Goal: Communication & Community: Answer question/provide support

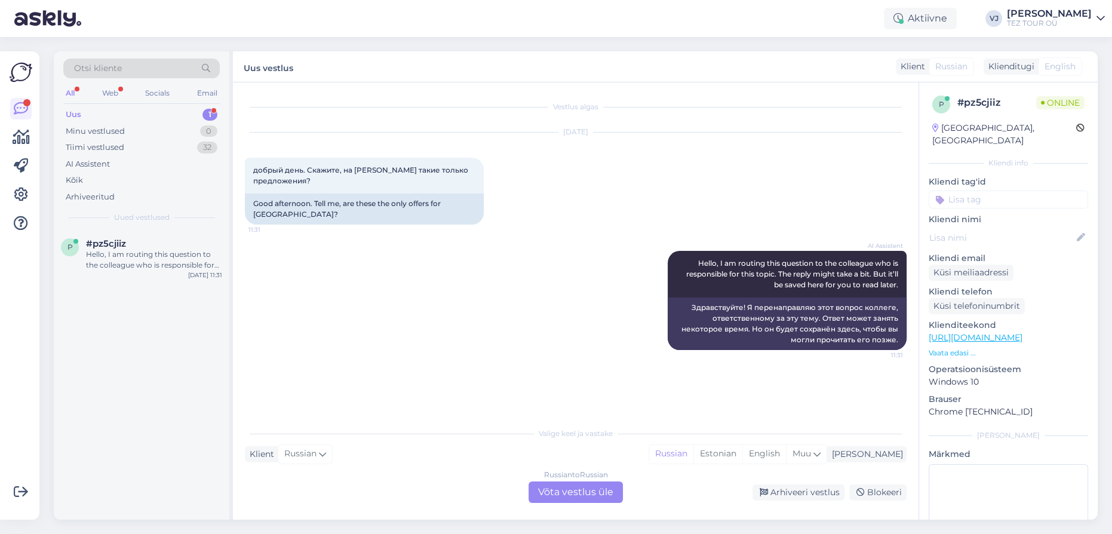
click at [602, 490] on div "Russian to Russian Võta vestlus üle" at bounding box center [576, 492] width 94 height 22
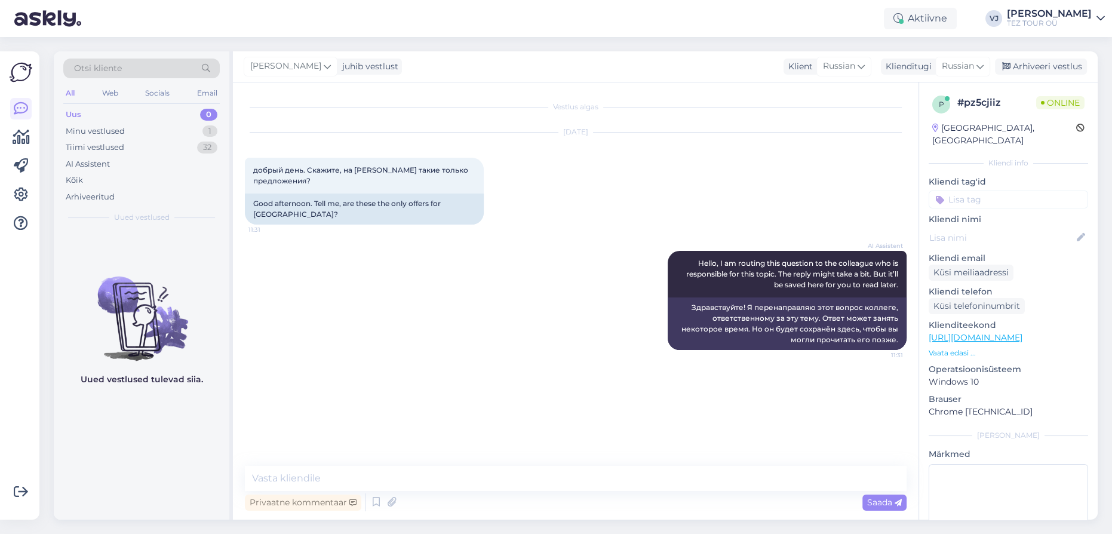
click at [951, 332] on link "[URL][DOMAIN_NAME]" at bounding box center [976, 337] width 94 height 11
click at [474, 484] on textarea at bounding box center [576, 478] width 662 height 25
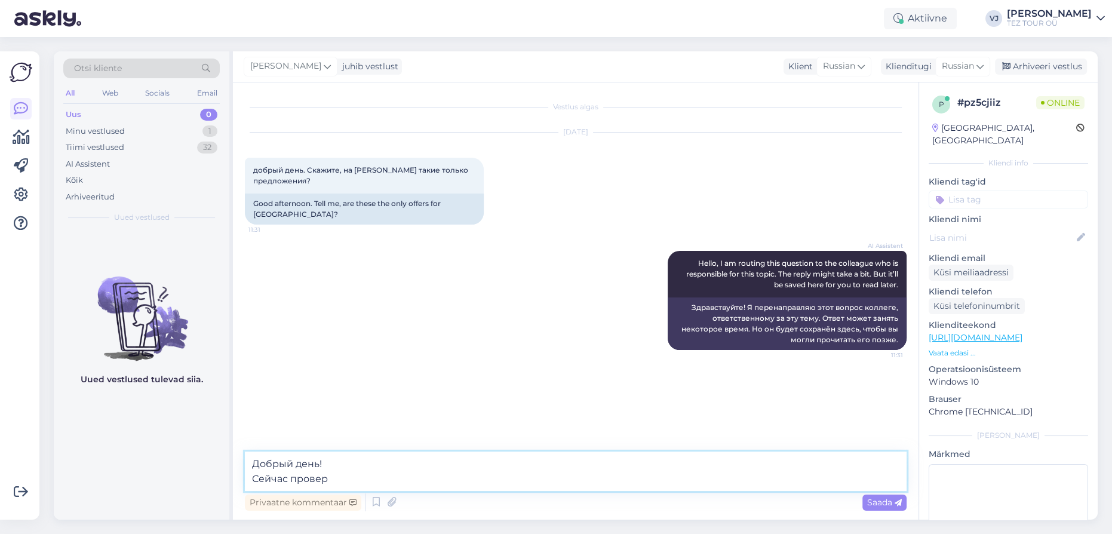
type textarea "Добрый день! Сейчас проверю"
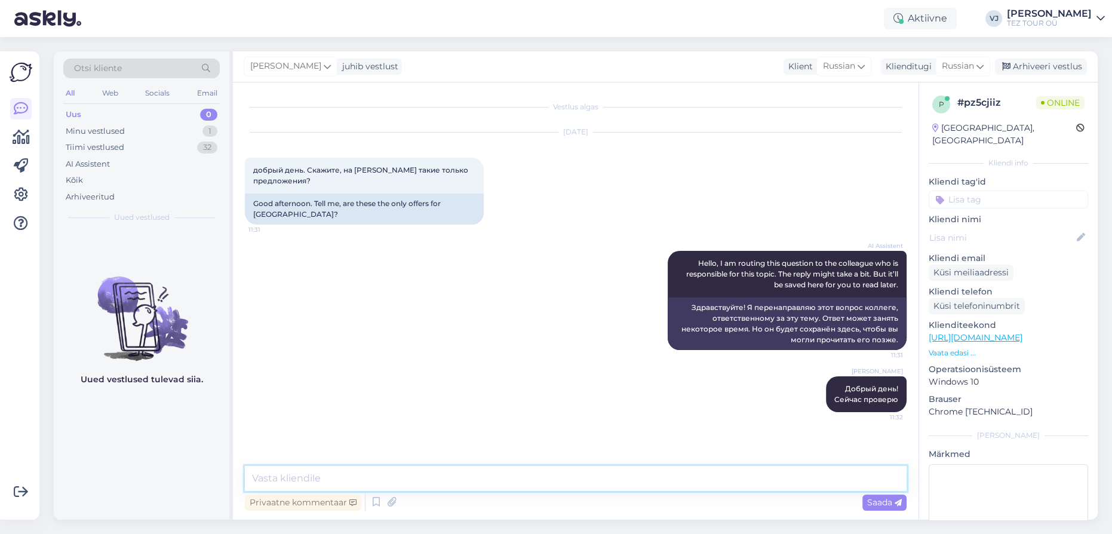
click at [435, 482] on textarea at bounding box center [576, 478] width 662 height 25
type textarea "с вылетами 10.10 да именно такие, вам помочь с выбором? Там есть достойные отели"
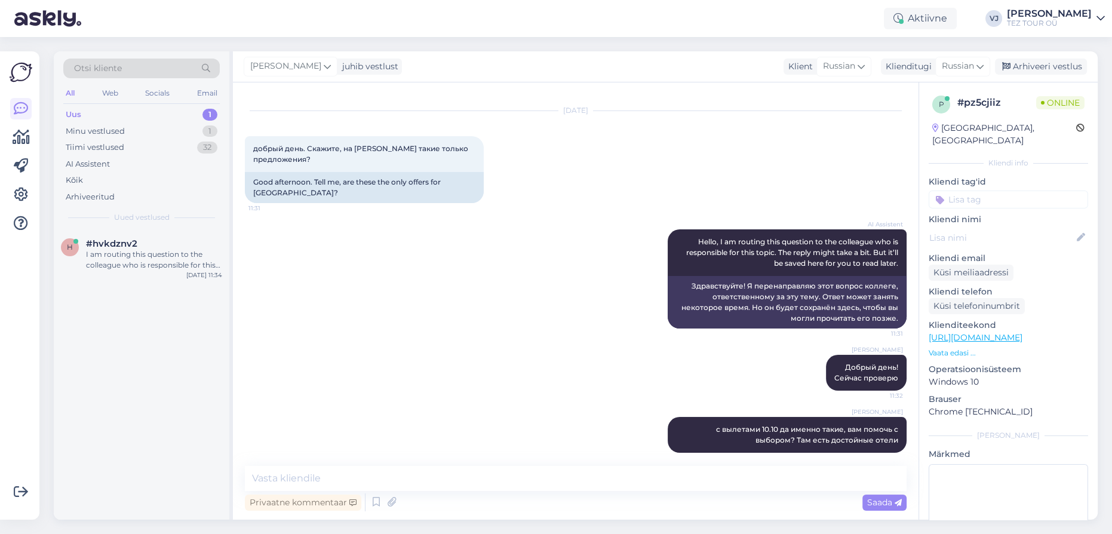
click at [479, 262] on div "AI Assistent Hello, I am routing this question to the colleague who is responsi…" at bounding box center [576, 278] width 662 height 125
click at [158, 271] on div "h #hvkdznv2 I am routing this question to the colleague who is responsible for …" at bounding box center [142, 257] width 176 height 54
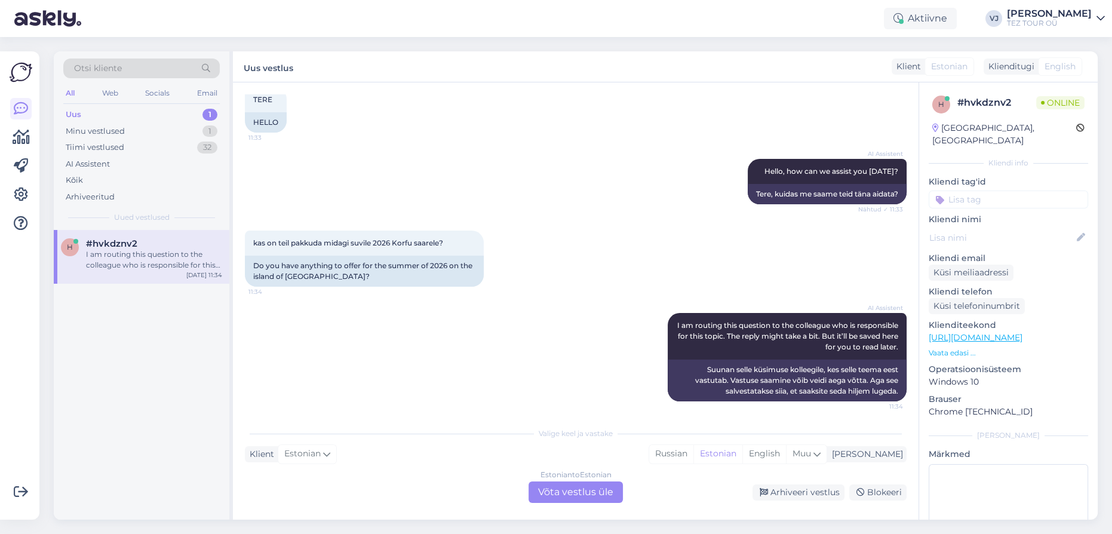
scroll to position [75, 0]
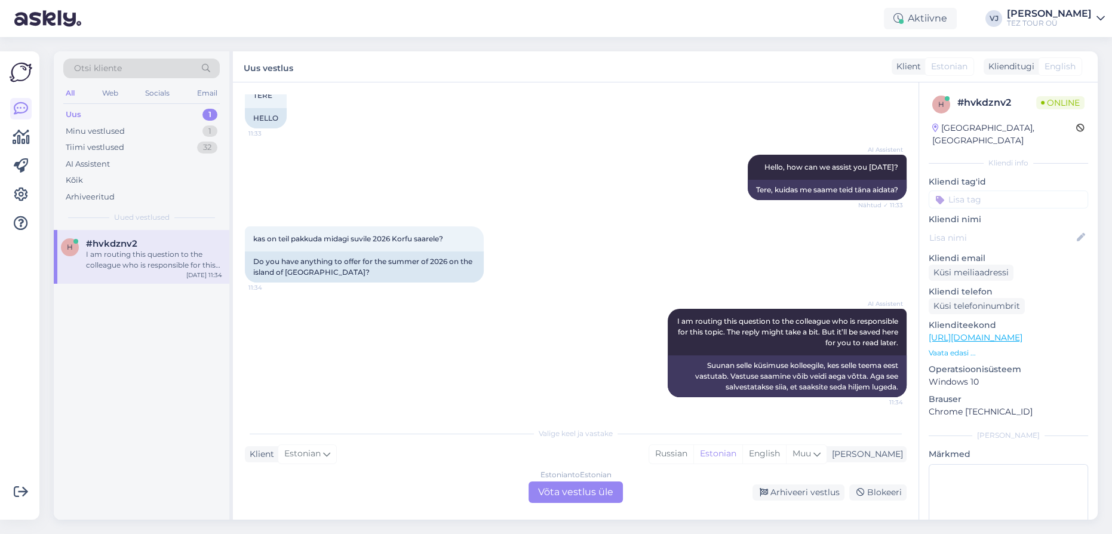
click at [597, 498] on div "Estonian to Estonian Võta vestlus üle" at bounding box center [576, 492] width 94 height 22
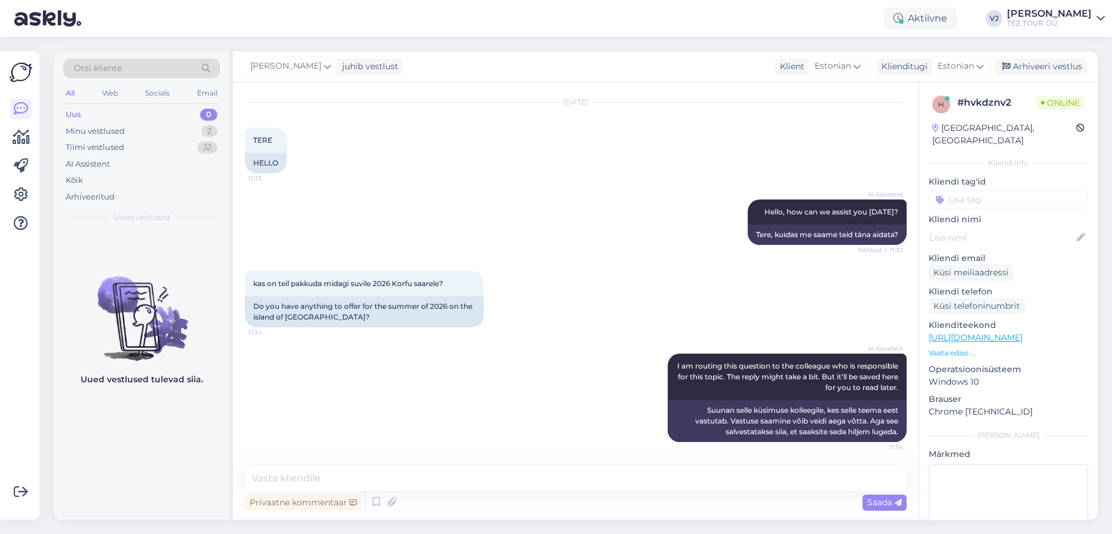
click at [994, 191] on input at bounding box center [1008, 200] width 159 height 18
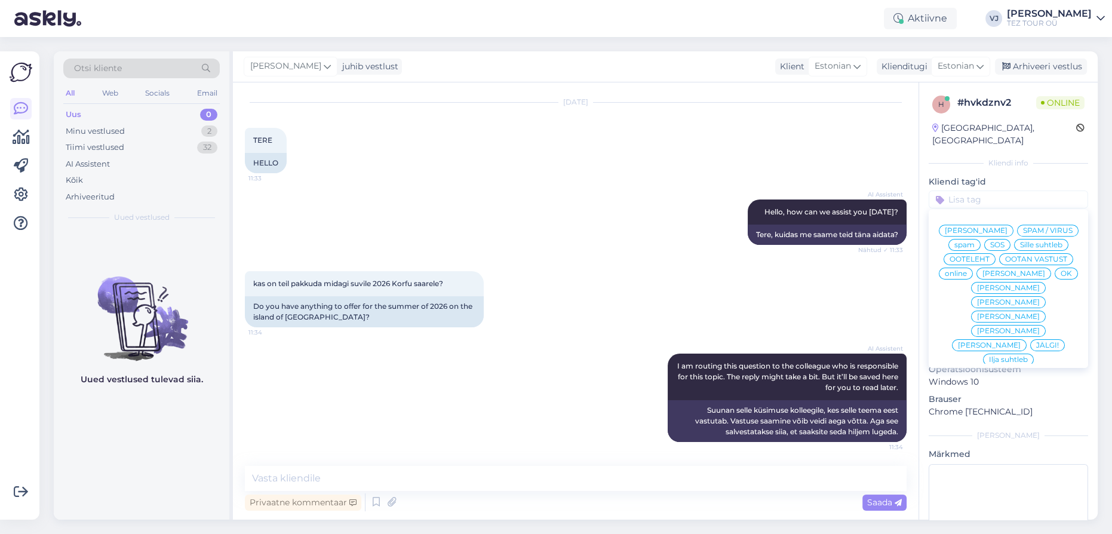
click at [1008, 227] on span "[PERSON_NAME]" at bounding box center [976, 230] width 63 height 7
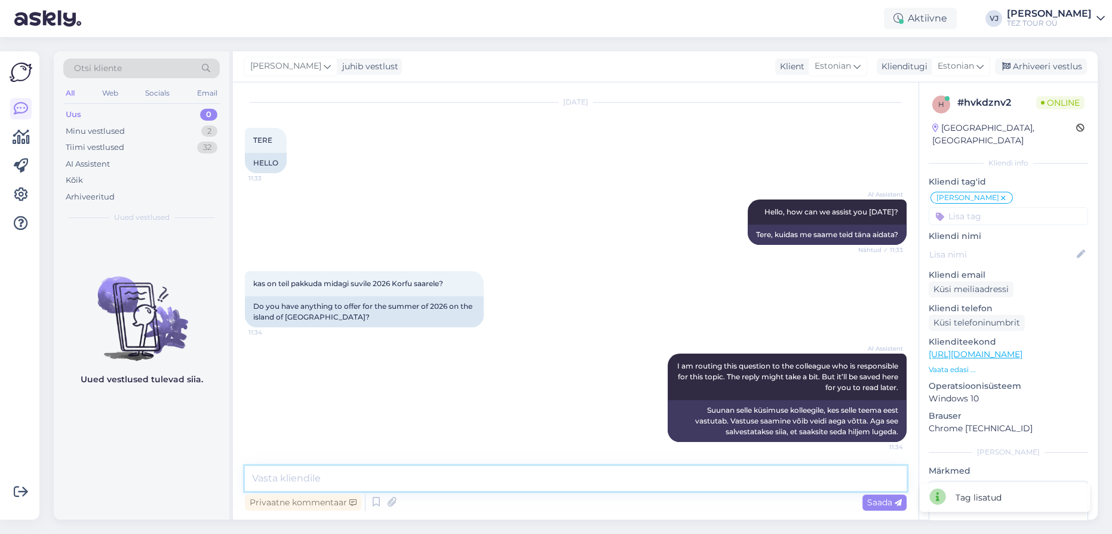
click at [404, 472] on textarea at bounding box center [576, 478] width 662 height 25
type textarea "[PERSON_NAME]"
type textarea "Tere päevast!"
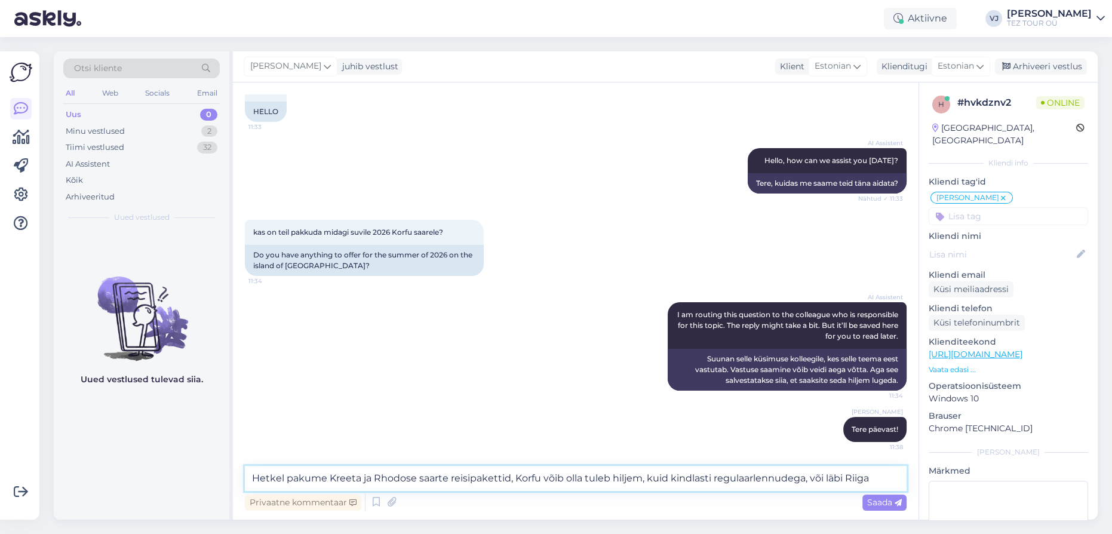
type textarea "Hetkel pakume Kreeta ja Rhodose saarte reisipakettid, Korfu võib olla tuleb hil…"
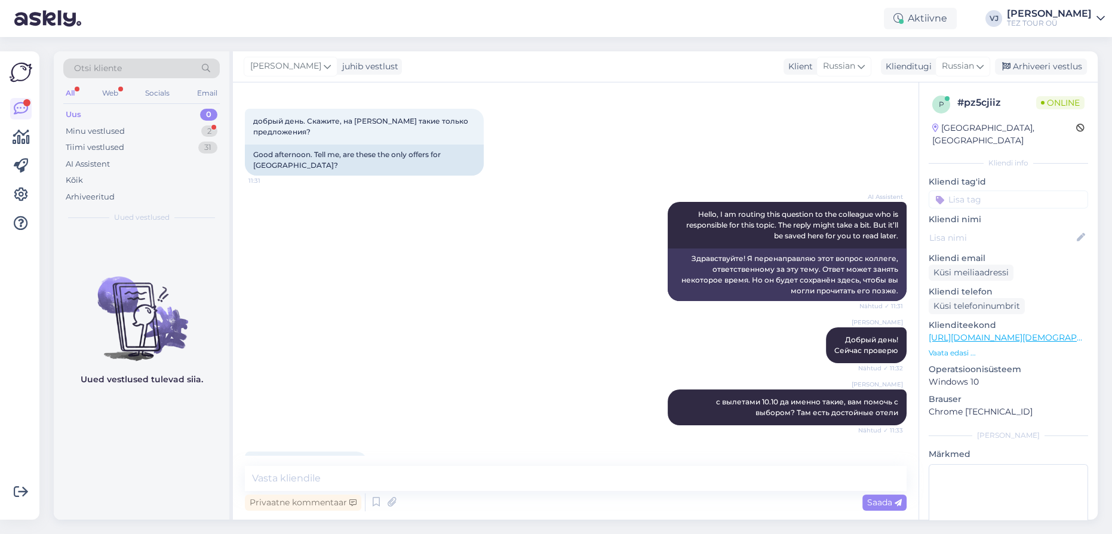
scroll to position [73, 0]
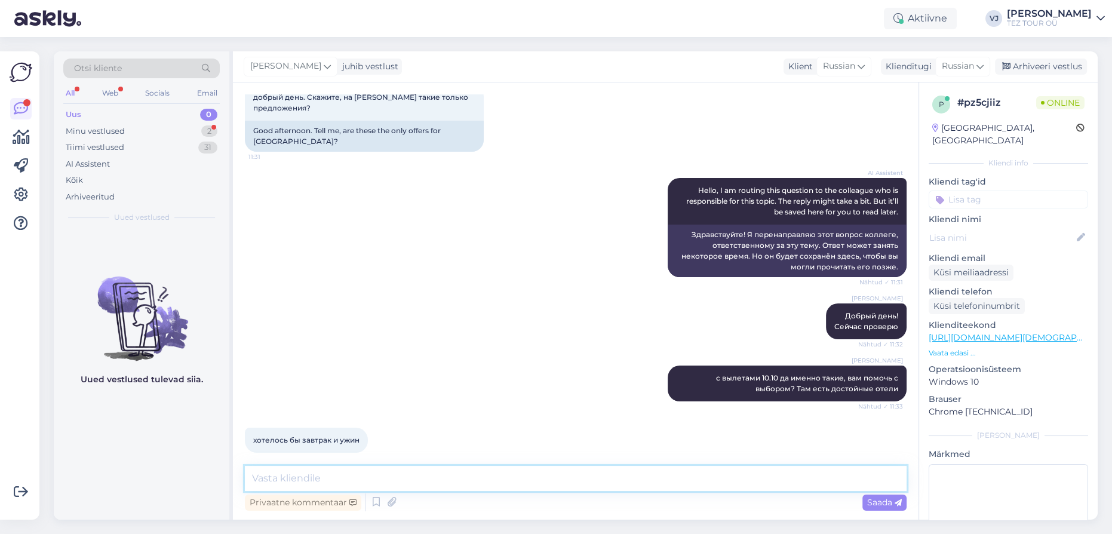
click at [380, 480] on textarea at bounding box center [576, 478] width 662 height 25
click at [372, 507] on icon at bounding box center [376, 502] width 14 height 18
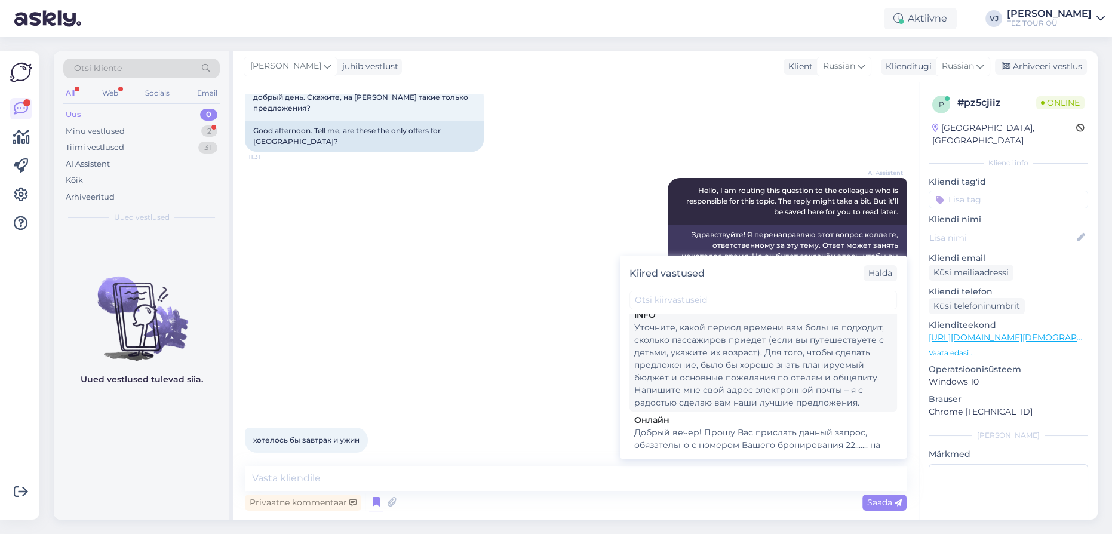
scroll to position [593, 0]
click at [787, 348] on div "Уточните, какой период времени вам больше подходит, сколько пассажиров приедет …" at bounding box center [763, 363] width 258 height 88
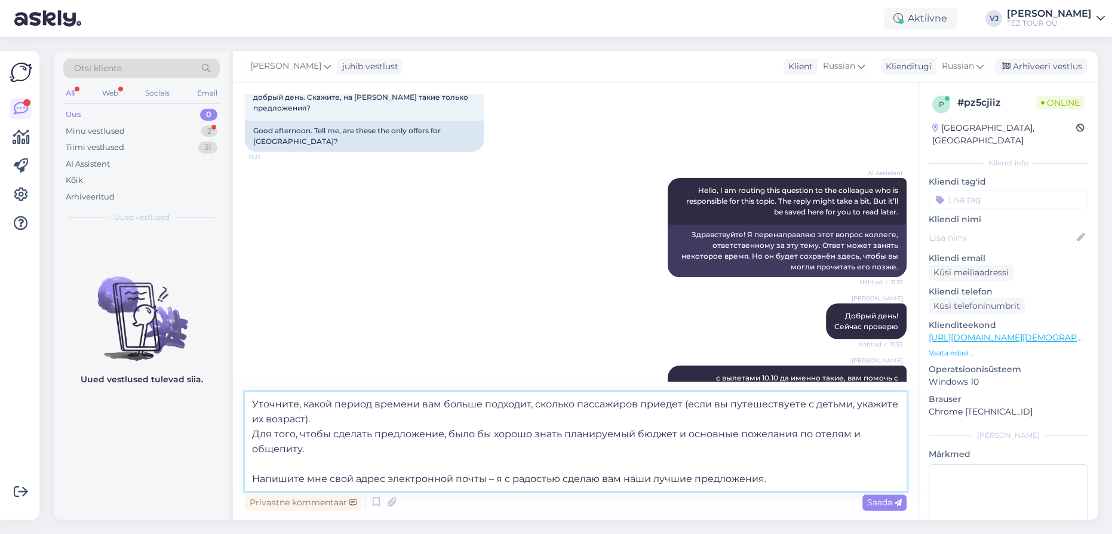
drag, startPoint x: 535, startPoint y: 402, endPoint x: 302, endPoint y: 403, distance: 233.0
click at [302, 403] on textarea "Уточните, какой период времени вам больше подходит, сколько пассажиров приедет …" at bounding box center [576, 441] width 662 height 99
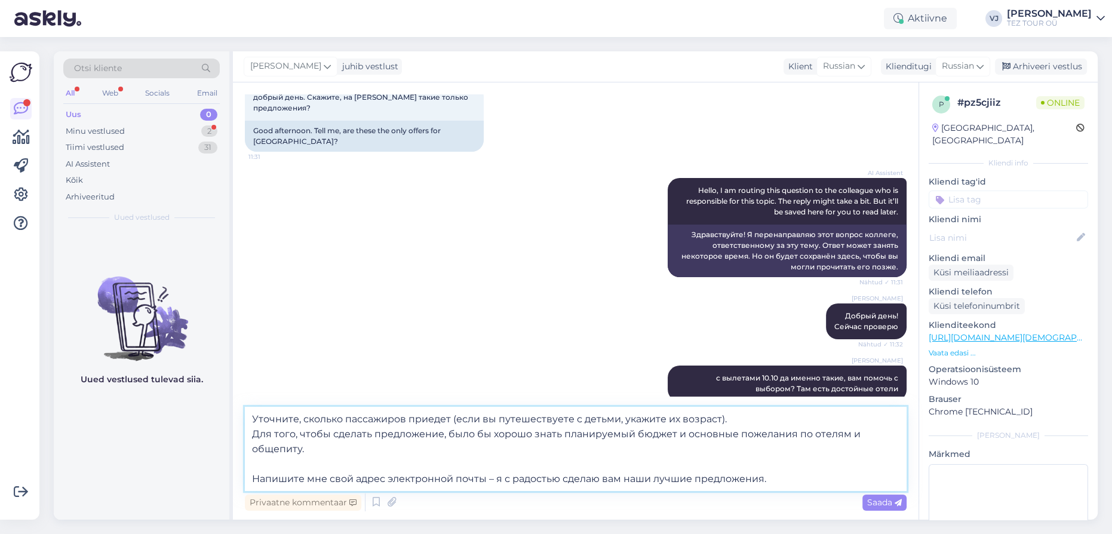
drag, startPoint x: 364, startPoint y: 449, endPoint x: 674, endPoint y: 436, distance: 310.3
click at [674, 436] on textarea "Уточните, сколько пассажиров приедет (если вы путешествуете с детьми, укажите и…" at bounding box center [576, 449] width 662 height 84
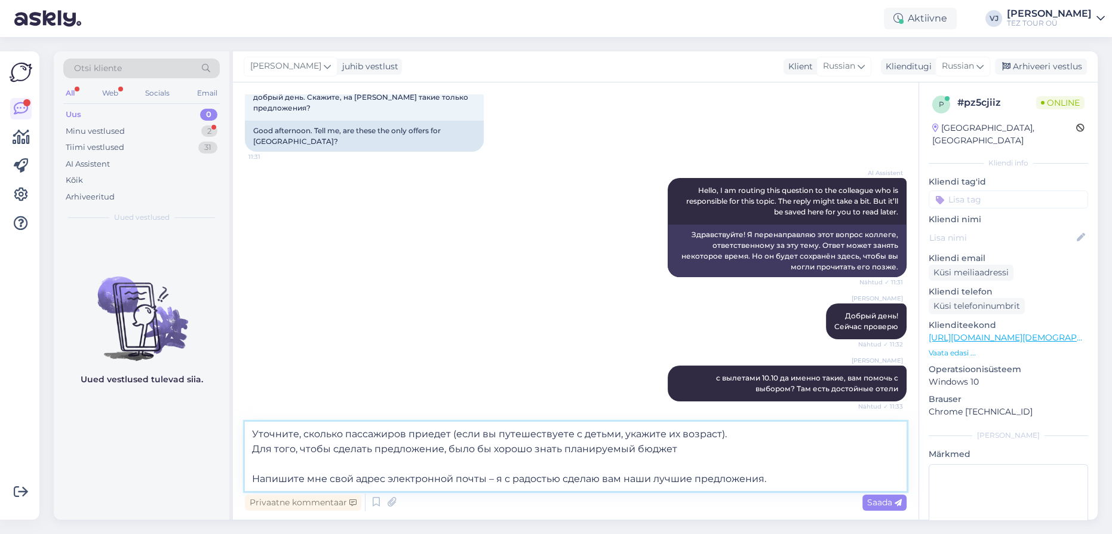
type textarea "Уточните, сколько пассажиров приедет (если вы путешествуете с детьми, укажите и…"
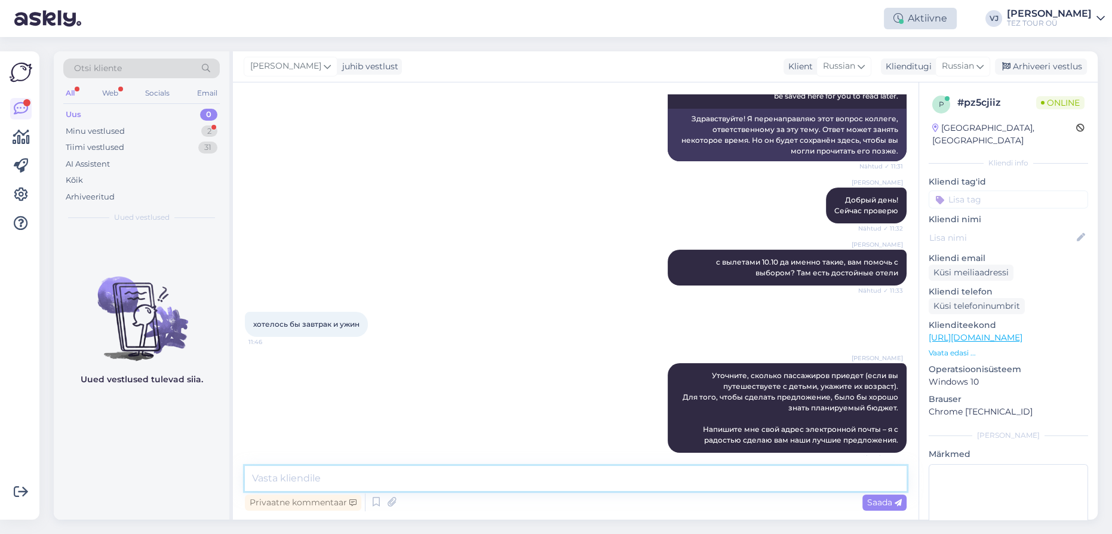
scroll to position [291, 0]
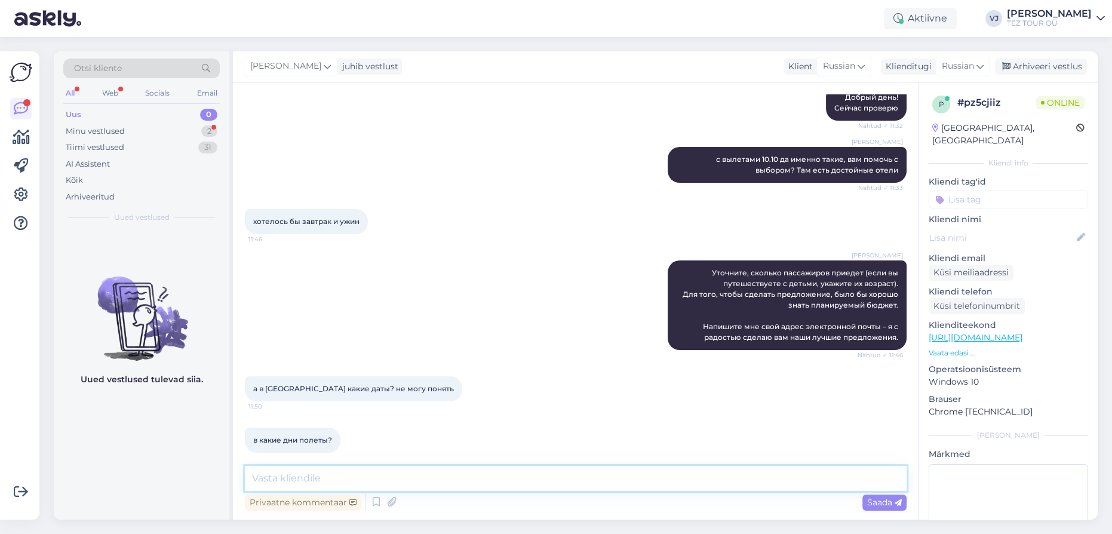
click at [362, 477] on textarea at bounding box center [576, 478] width 662 height 25
click at [452, 476] on textarea at bounding box center [576, 478] width 662 height 25
type textarea "D"
type textarea "Вы имеете в виду остров [GEOGRAPHIC_DATA]?"
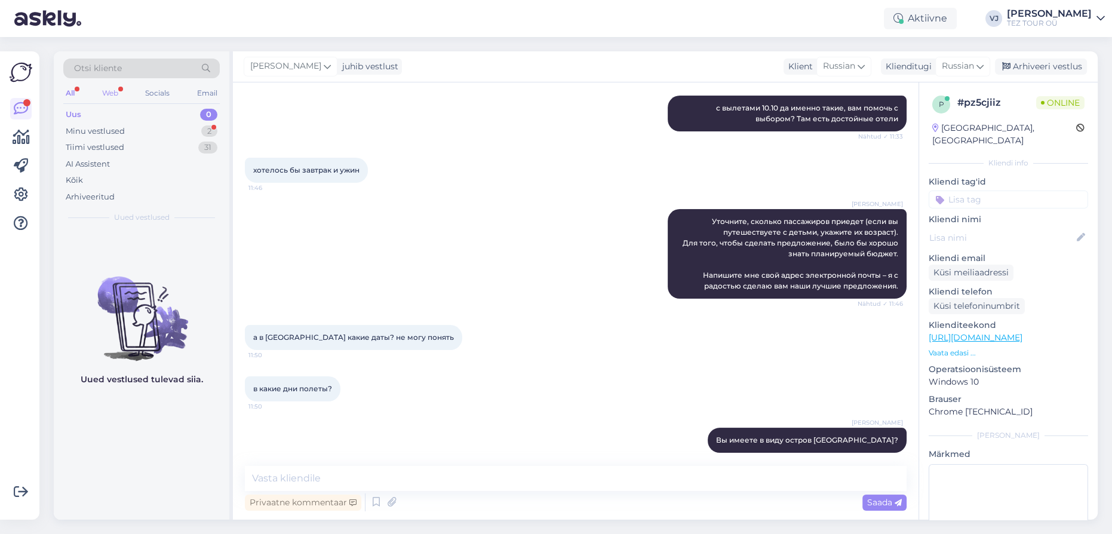
click at [111, 94] on div "Web" at bounding box center [110, 93] width 21 height 16
click at [114, 148] on div "Tiimi vestlused" at bounding box center [95, 148] width 59 height 12
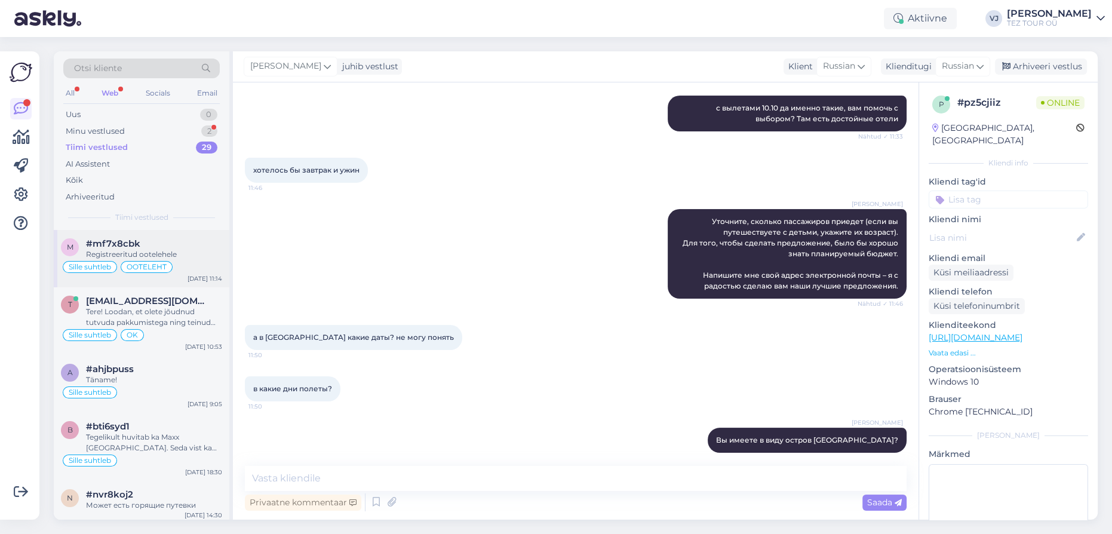
click at [158, 247] on div "#mf7x8cbk" at bounding box center [154, 243] width 136 height 11
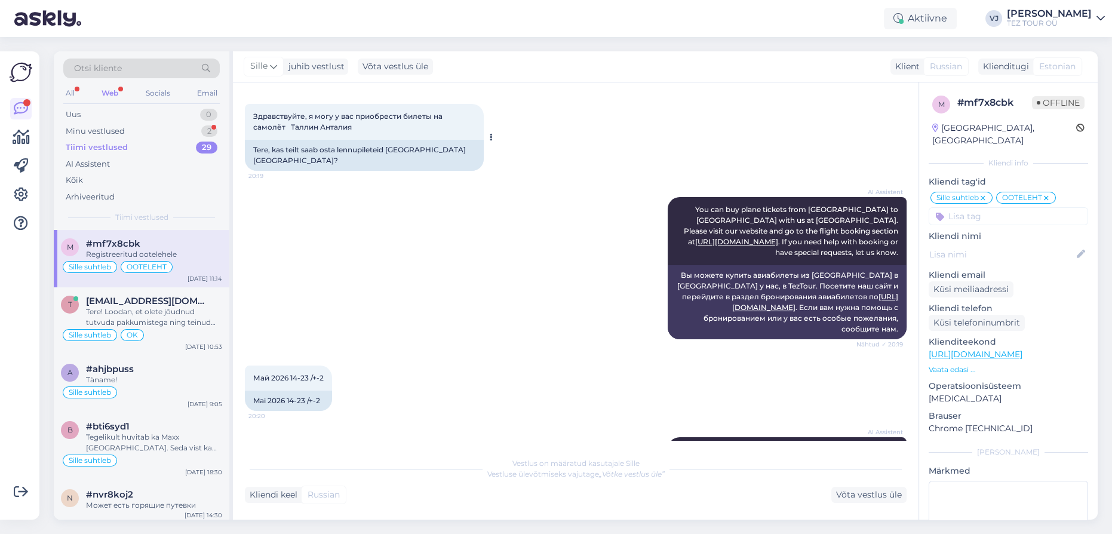
scroll to position [0, 0]
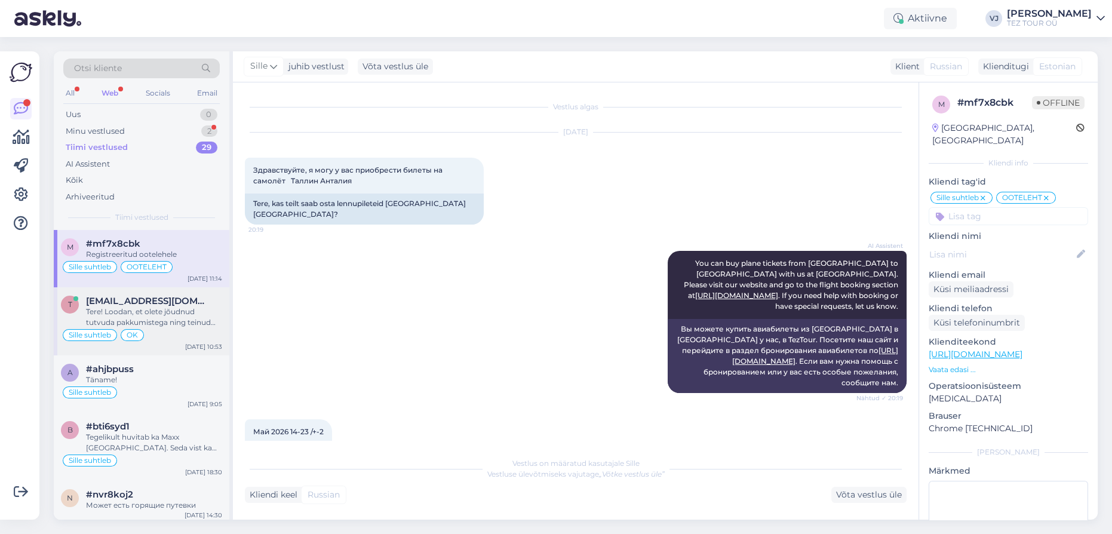
click at [154, 314] on div "Tere! Loodan, et olete jõudnud tutvuda pakkumistega ning teinud valiku. Ootan v…" at bounding box center [154, 317] width 136 height 22
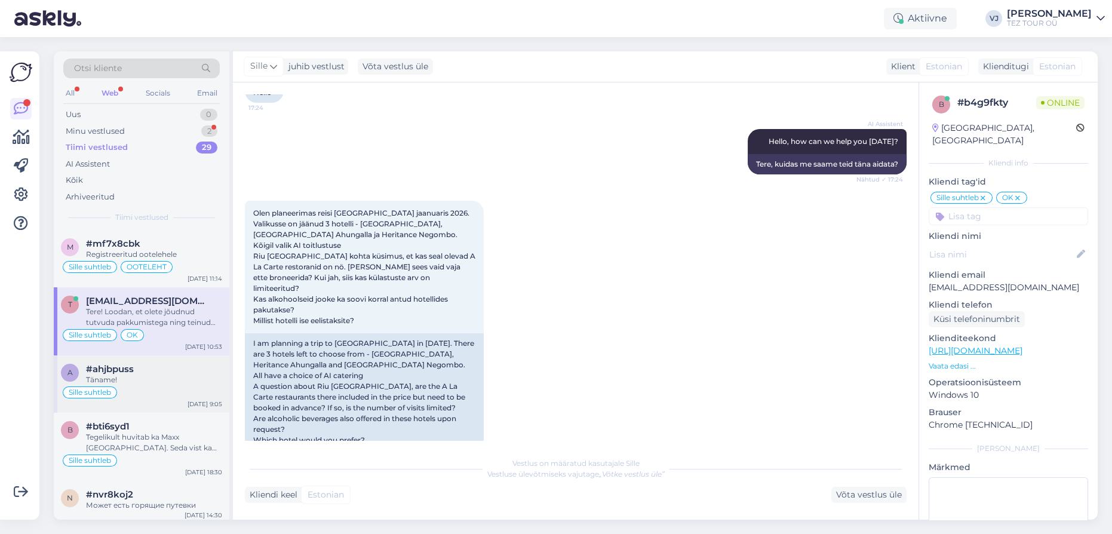
click at [122, 376] on div "Täname!" at bounding box center [154, 380] width 136 height 11
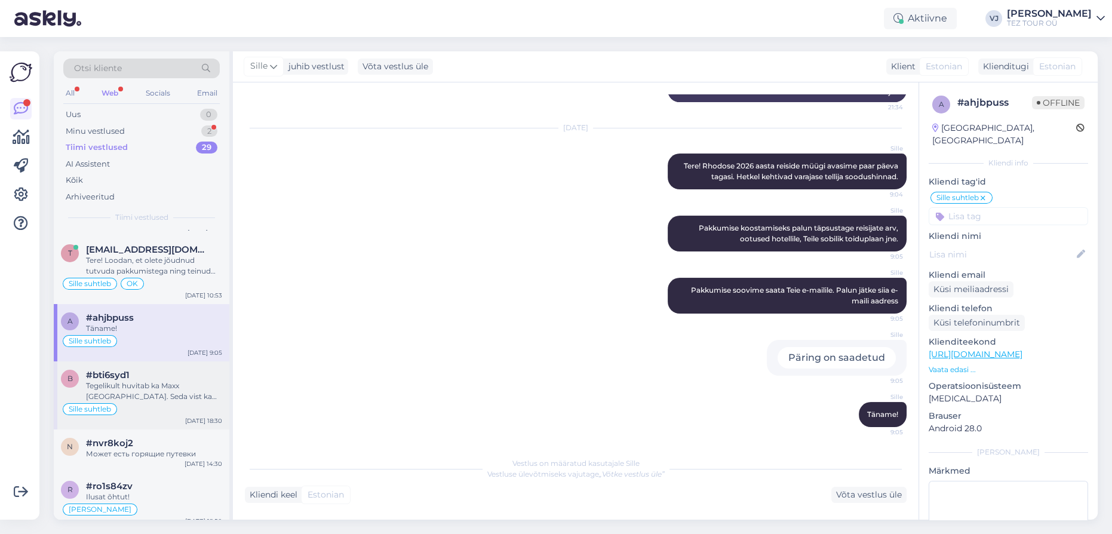
click at [180, 404] on div "Sille suhtleb" at bounding box center [141, 409] width 161 height 14
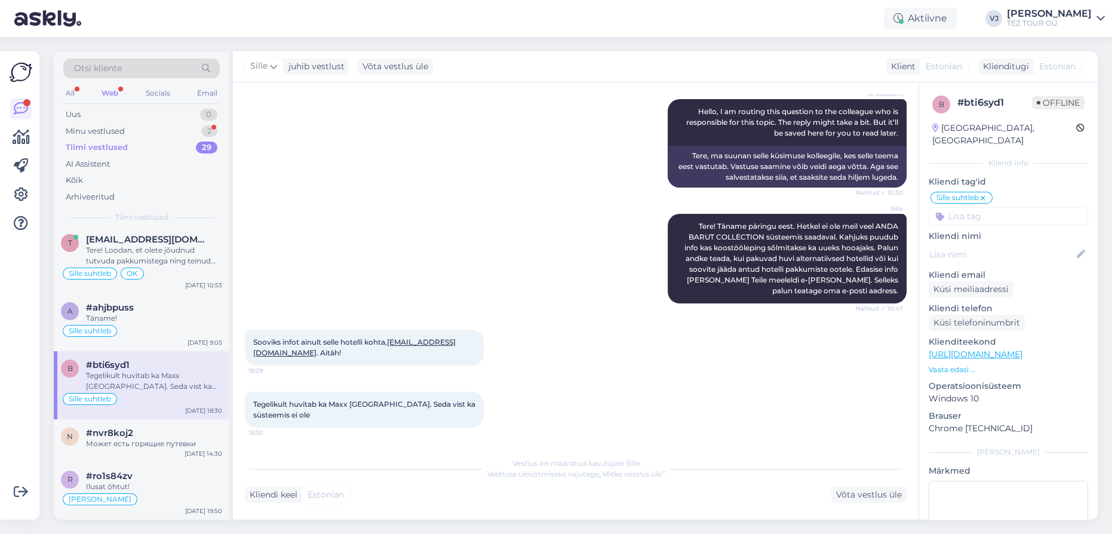
scroll to position [62, 0]
click at [142, 130] on div "Minu vestlused 2" at bounding box center [141, 131] width 156 height 17
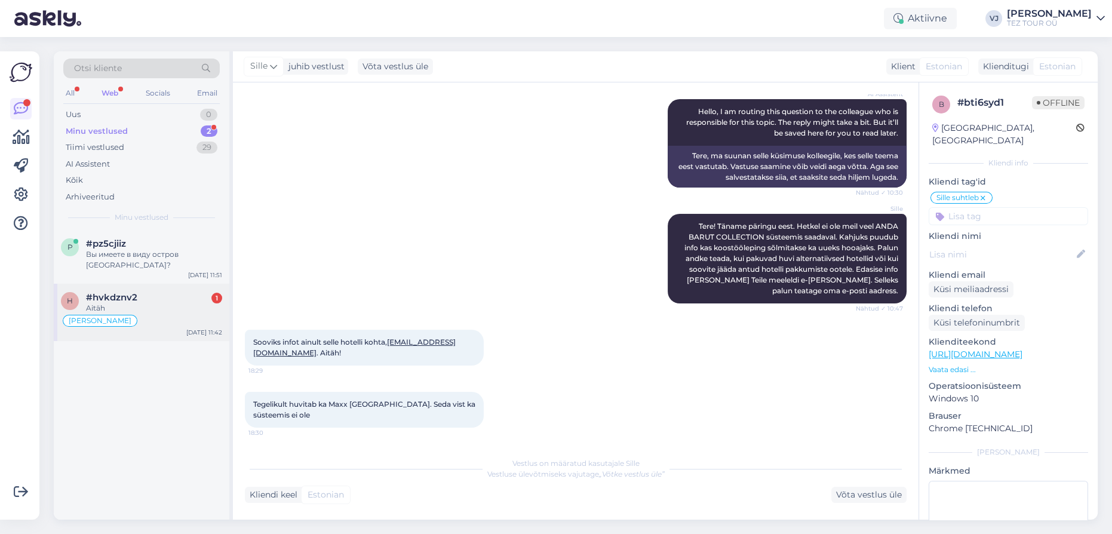
click at [151, 315] on div "[PERSON_NAME]" at bounding box center [141, 321] width 161 height 14
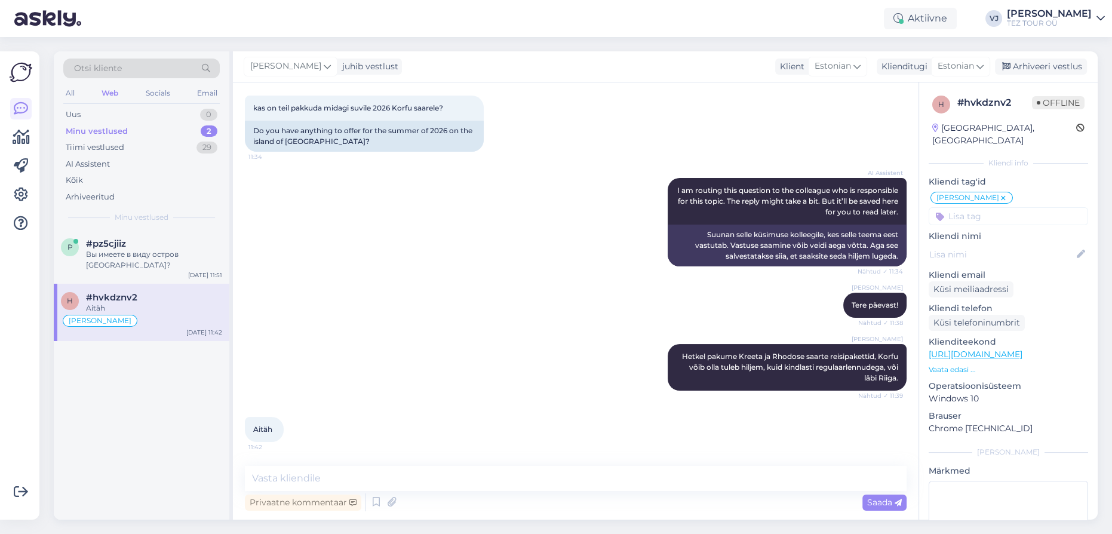
scroll to position [205, 0]
click at [1036, 62] on div "Arhiveeri vestlus" at bounding box center [1041, 67] width 92 height 16
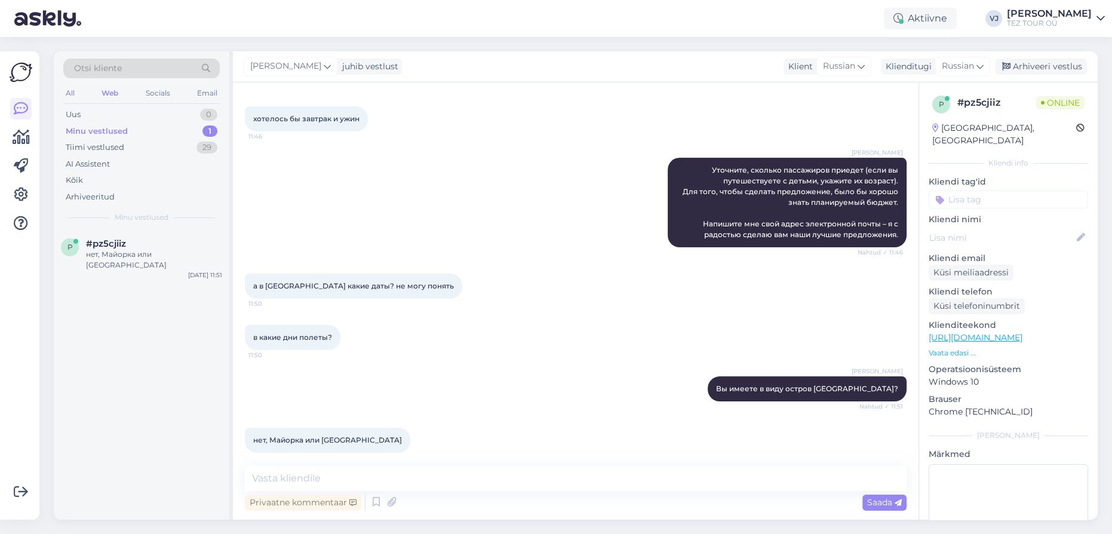
scroll to position [394, 0]
click at [337, 479] on textarea at bounding box center [576, 478] width 662 height 25
type textarea "Y"
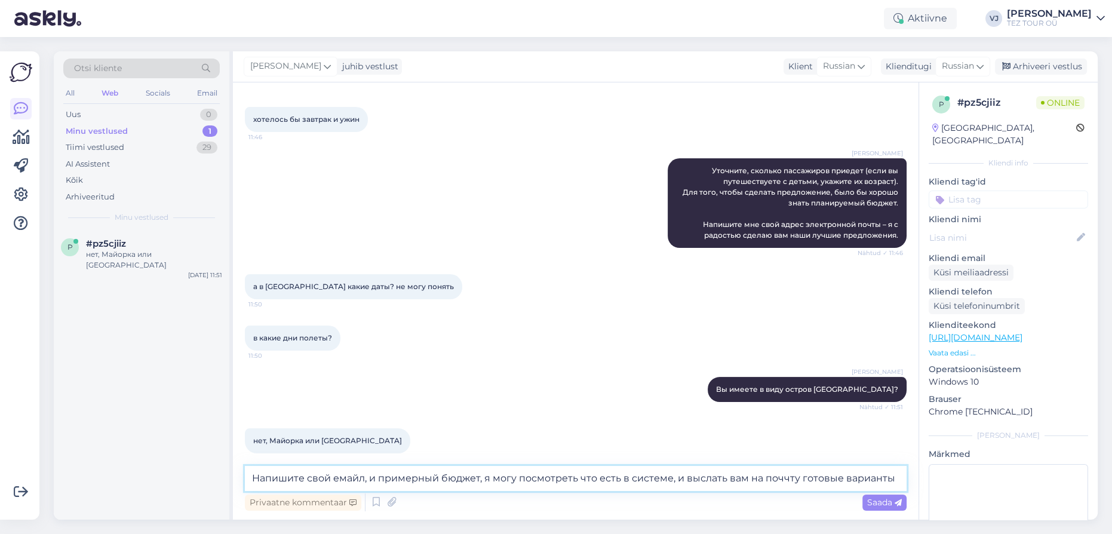
type textarea "Напишите свой емайл, и примерный бюджет, я могу посмотреть что есть в системе, …"
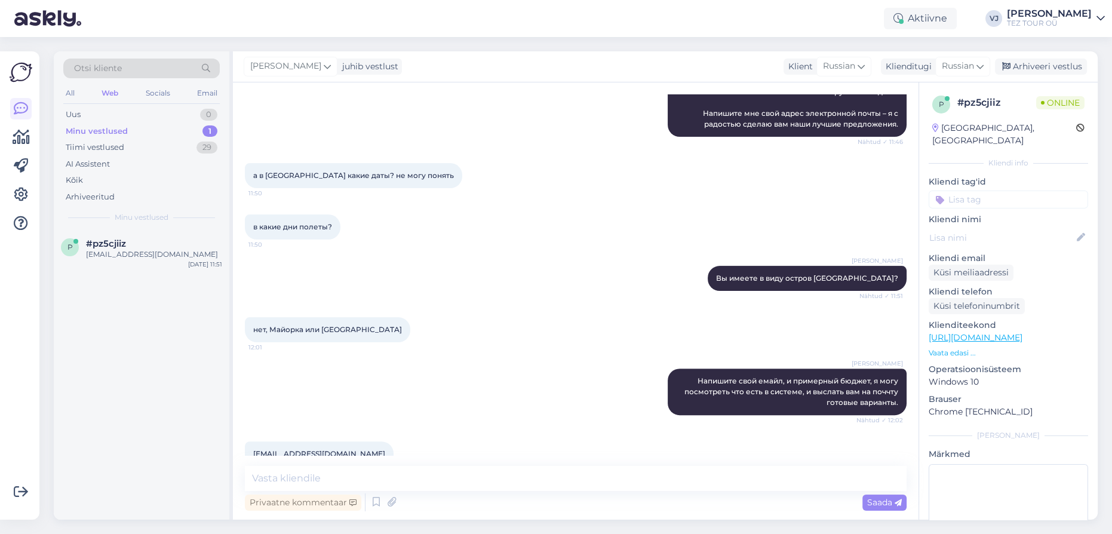
scroll to position [518, 0]
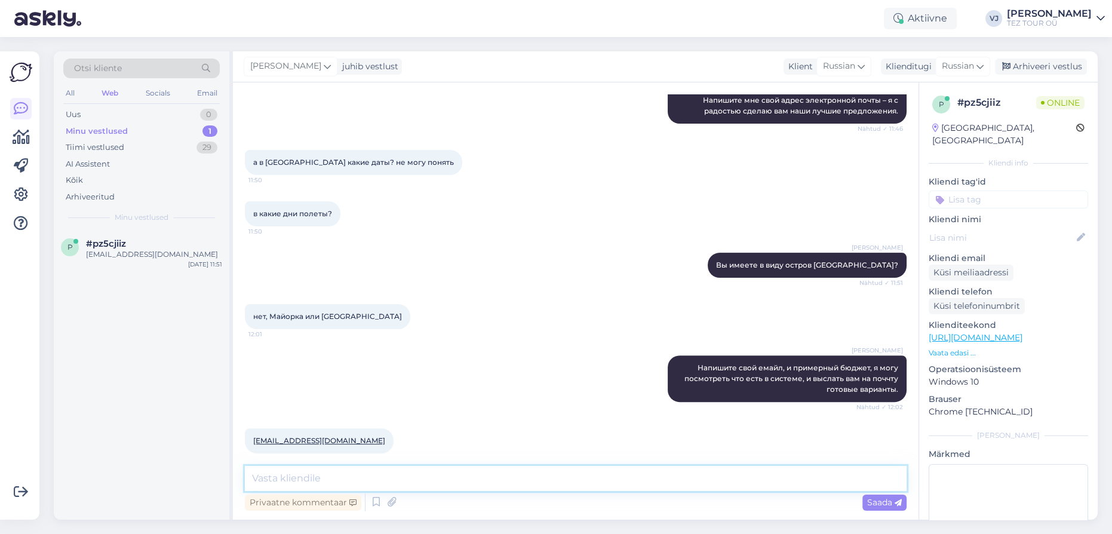
click at [539, 477] on textarea at bounding box center [576, 478] width 662 height 25
type textarea "У"
type textarea "Вас будет двое? Когда именно хотите поехать в [GEOGRAPHIC_DATA] или Малагу?"
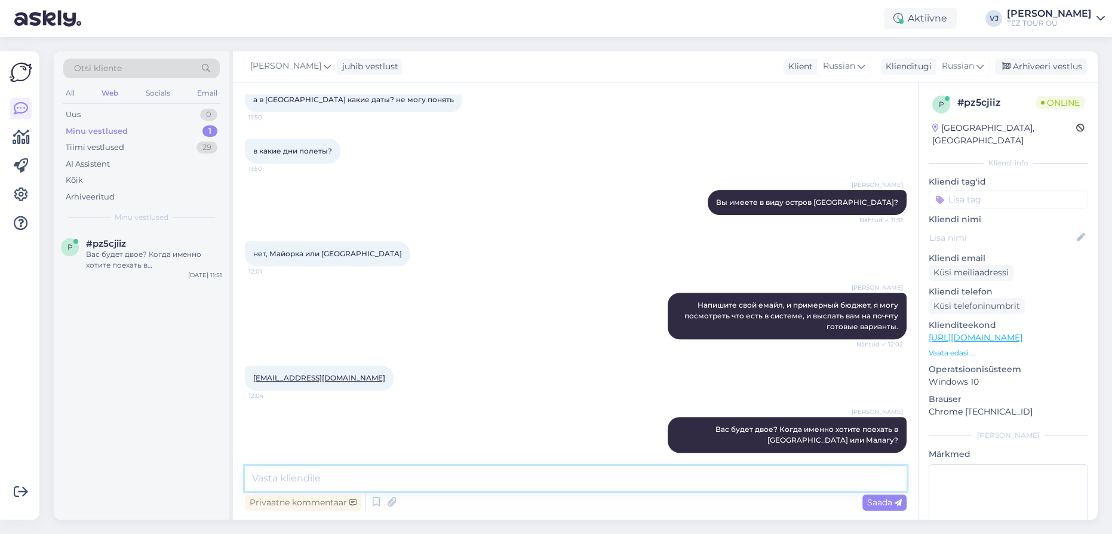
click at [471, 477] on textarea at bounding box center [576, 478] width 662 height 25
type textarea "Бюджет примерный?"
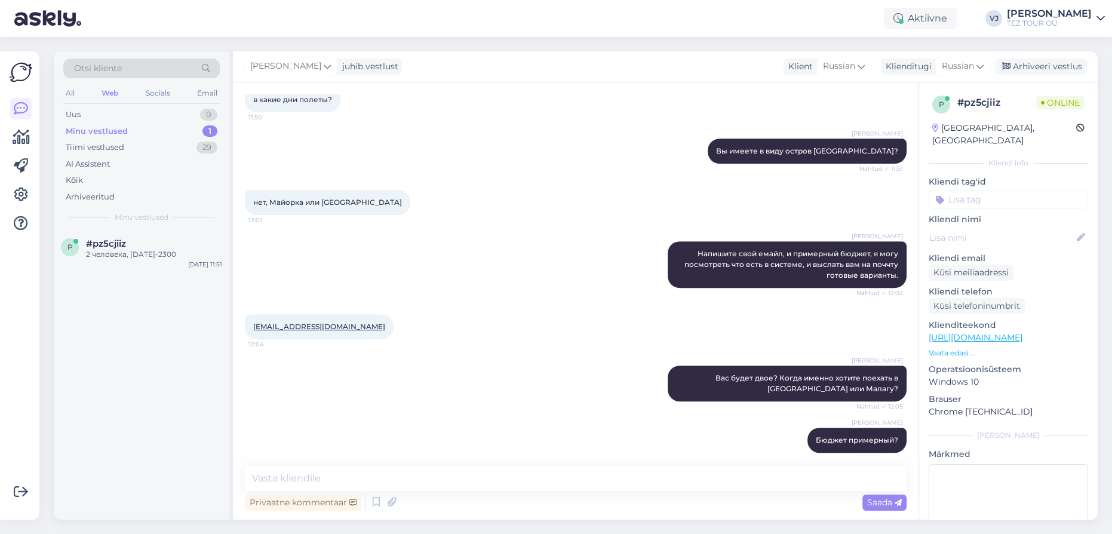
scroll to position [0, 0]
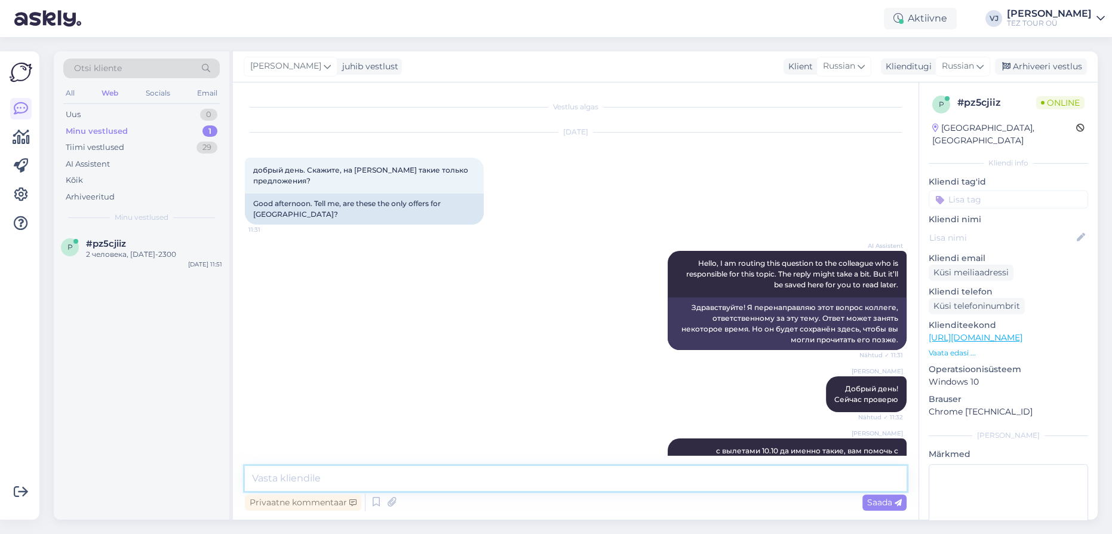
click at [499, 471] on textarea at bounding box center [576, 478] width 662 height 25
type textarea "Спасибо, скоро вышлю вам предложения"
click at [903, 502] on div "Saada" at bounding box center [885, 503] width 44 height 16
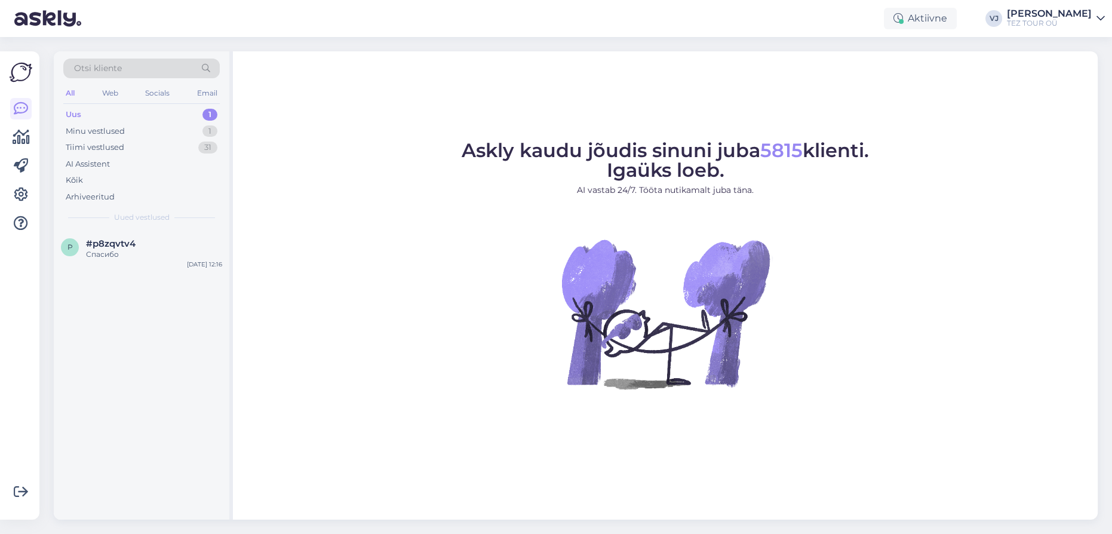
click at [138, 116] on div "Uus 1" at bounding box center [141, 114] width 156 height 17
click at [145, 250] on div "Спасибо" at bounding box center [154, 254] width 136 height 11
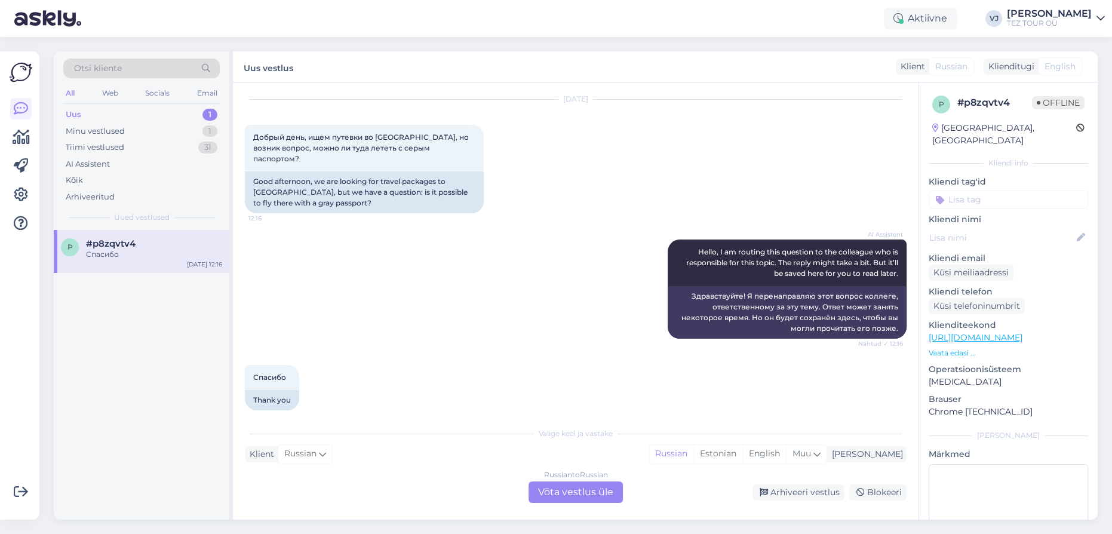
scroll to position [35, 0]
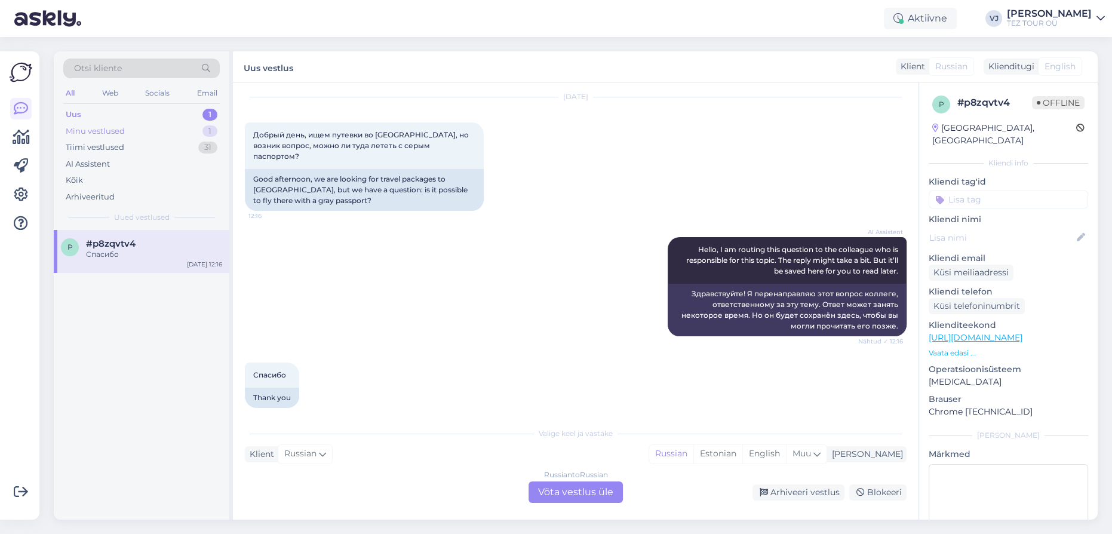
click at [145, 125] on div "Minu vestlused 1" at bounding box center [141, 131] width 156 height 17
click at [111, 128] on div "Minu vestlused" at bounding box center [97, 131] width 62 height 12
click at [131, 131] on div "Minu vestlused 1" at bounding box center [141, 131] width 156 height 17
click at [189, 251] on div "Спасибо, скоро вышлю вам предложения" at bounding box center [154, 260] width 136 height 22
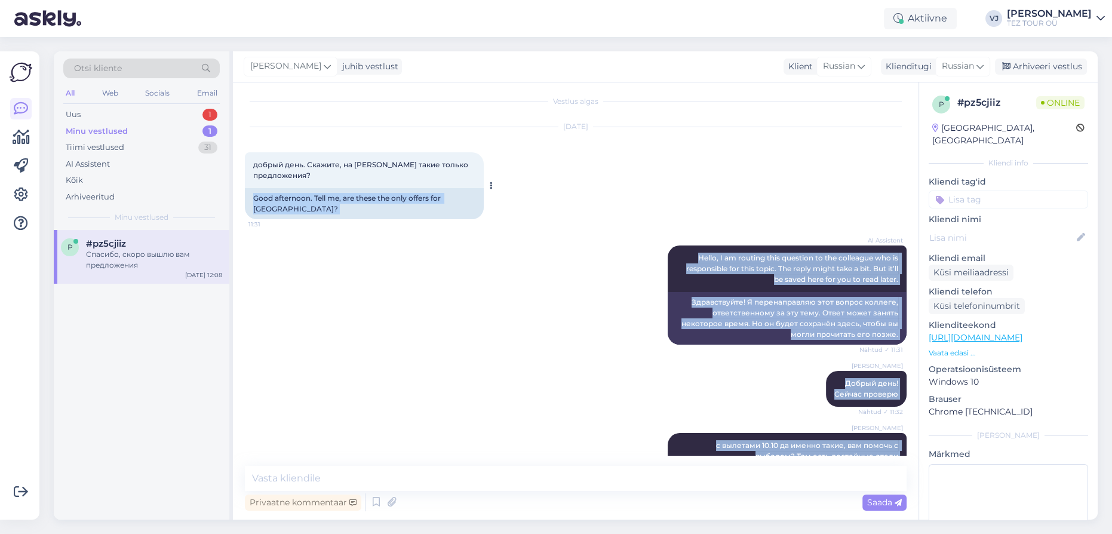
scroll to position [0, 0]
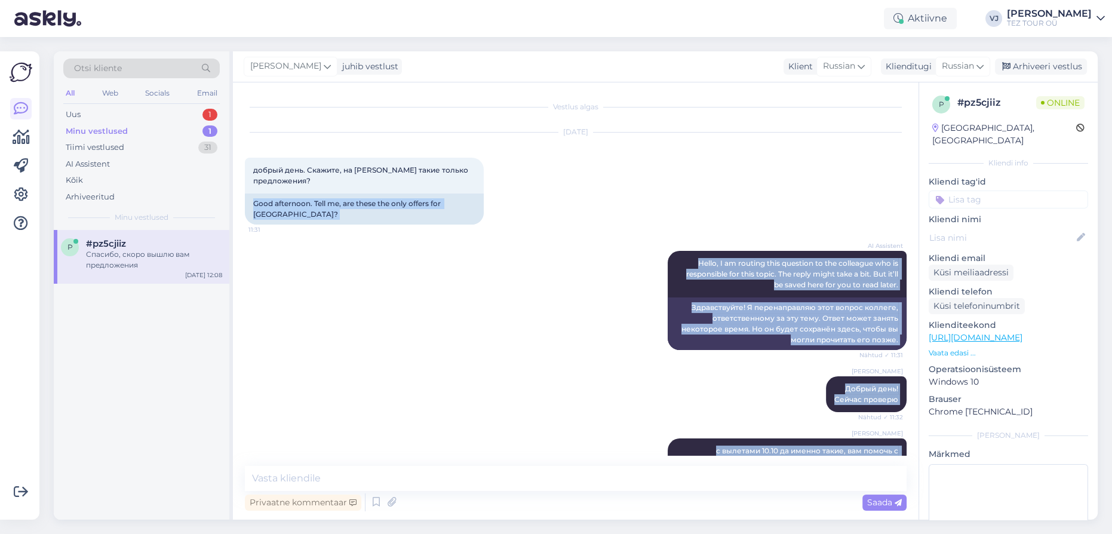
drag, startPoint x: 892, startPoint y: 431, endPoint x: 241, endPoint y: 140, distance: 713.7
click at [241, 140] on div "Vestlus algas Sep 25 2025 добрый день. Скажите, на Кипр такие только предложени…" at bounding box center [576, 300] width 686 height 437
copy div "добрый день. Скажите, на Кипр такие только предложения? 11:31 Good afternoon. T…"
click at [464, 428] on div "Vladimir Jutt с вылетами 10.10 да именно такие, вам помочь с выбором? Там есть …" at bounding box center [576, 456] width 662 height 62
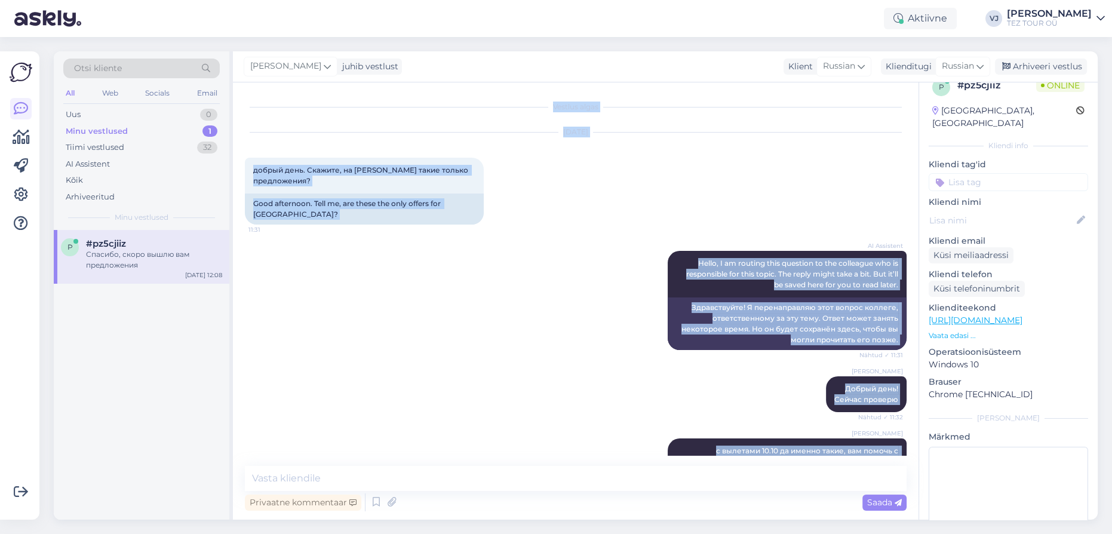
drag, startPoint x: 892, startPoint y: 427, endPoint x: 265, endPoint y: 145, distance: 687.9
click at [265, 145] on div "Vestlus algas Sep 25 2025 добрый день. Скажите, на Кипр такие только предложени…" at bounding box center [581, 274] width 673 height 361
copy div "добрый день. Скажите, на Кипр такие только предложения? 11:31 Good afternoon. T…"
